Goal: Navigation & Orientation: Find specific page/section

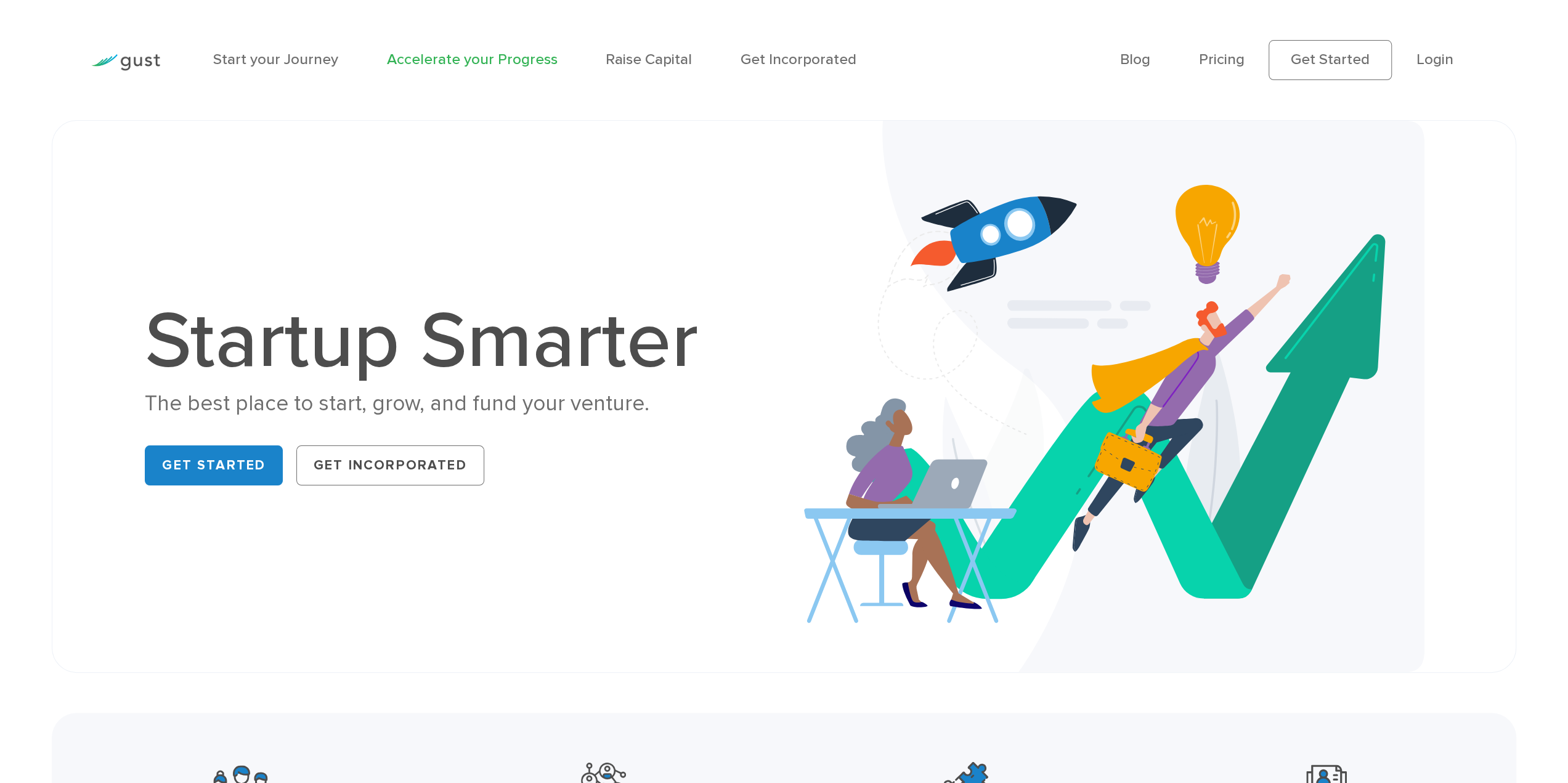
click at [474, 63] on link "Accelerate your Progress" at bounding box center [473, 59] width 171 height 18
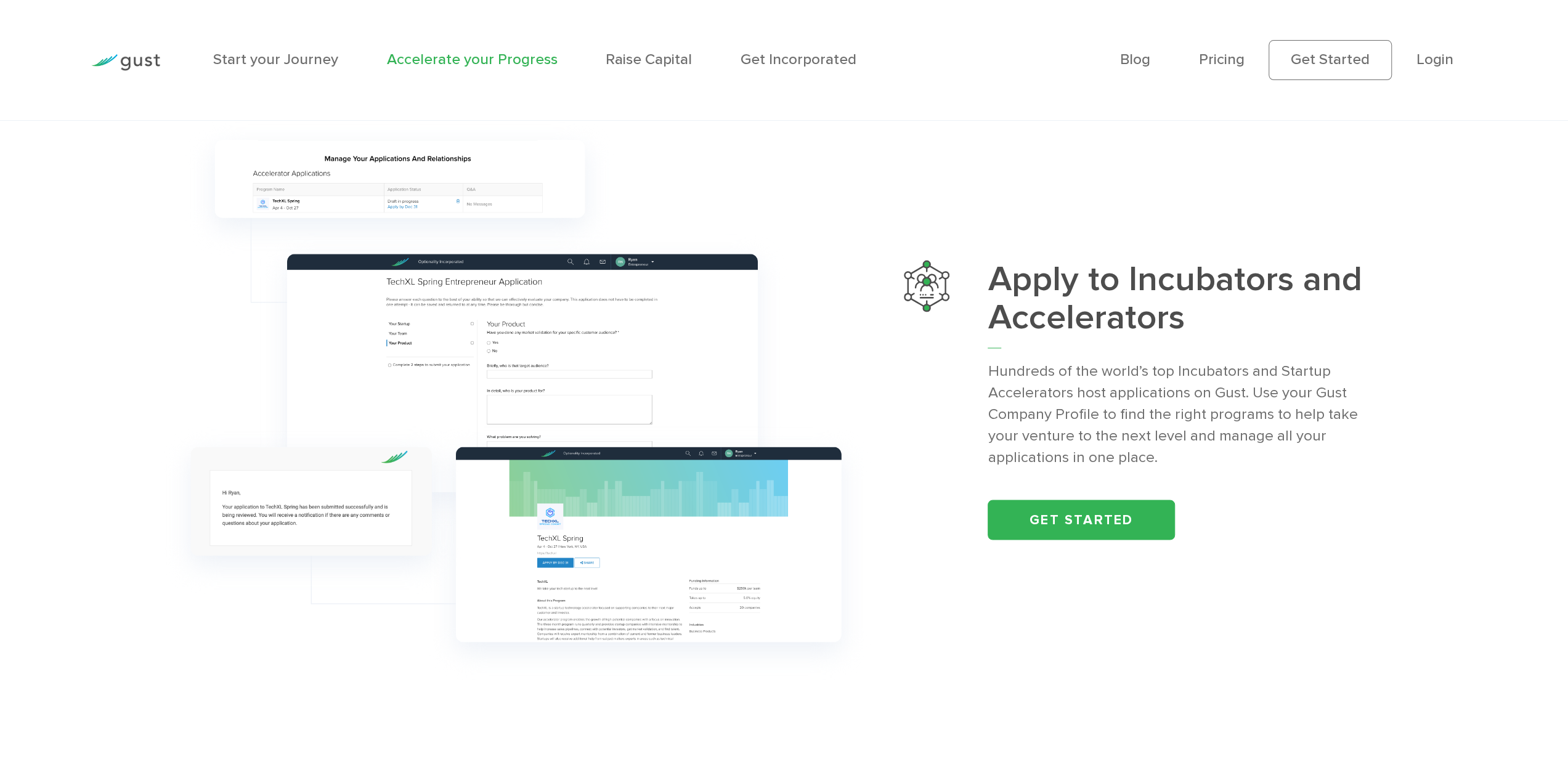
scroll to position [2094, 0]
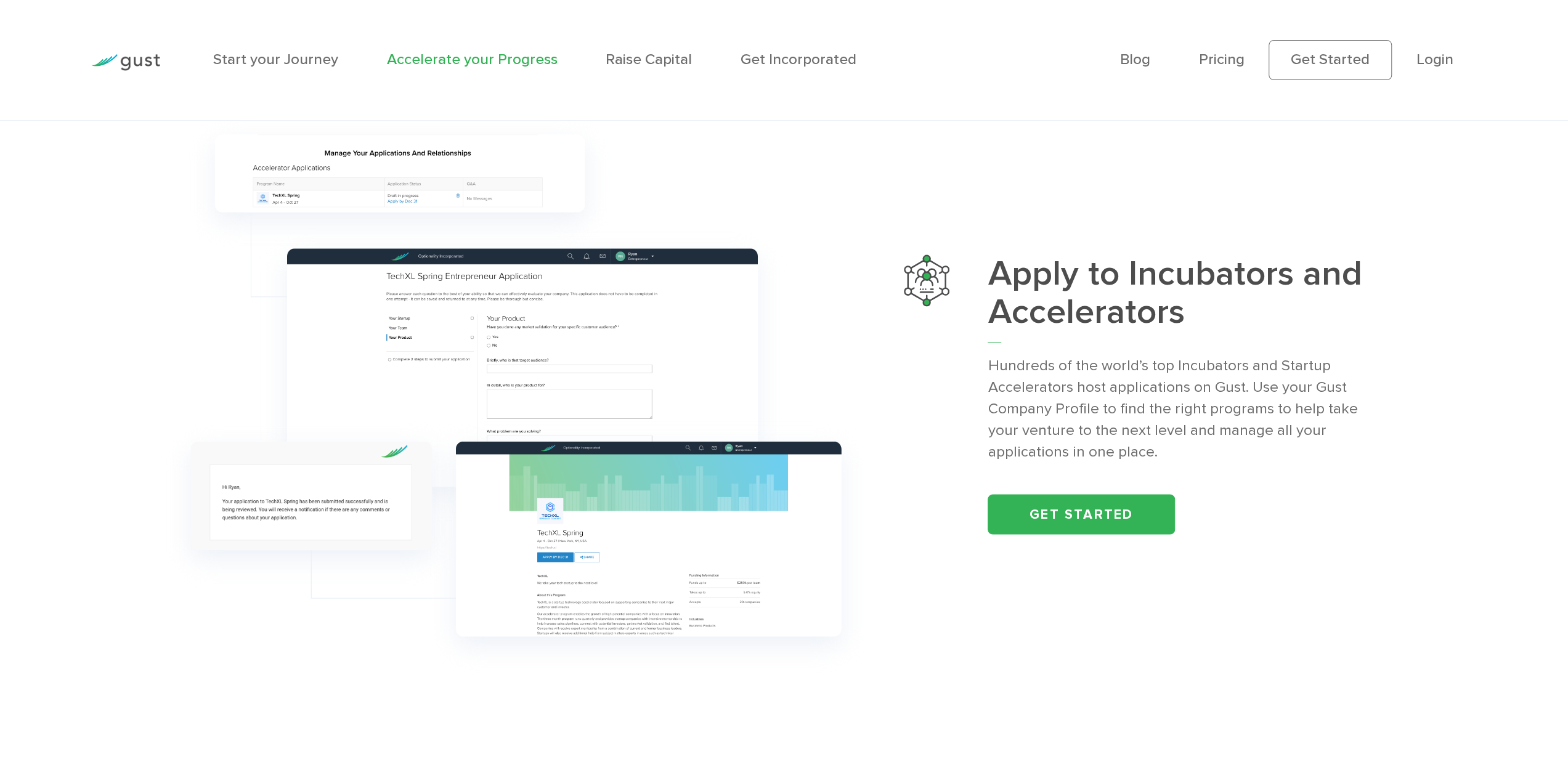
click at [140, 64] on img at bounding box center [125, 62] width 69 height 16
